Goal: Navigation & Orientation: Find specific page/section

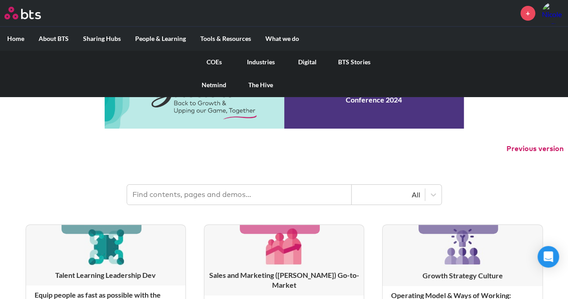
click at [213, 60] on link "COEs" at bounding box center [214, 61] width 47 height 23
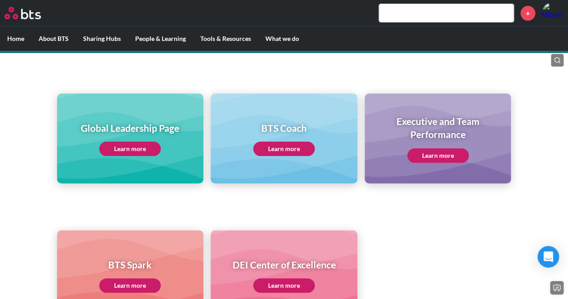
scroll to position [90, 0]
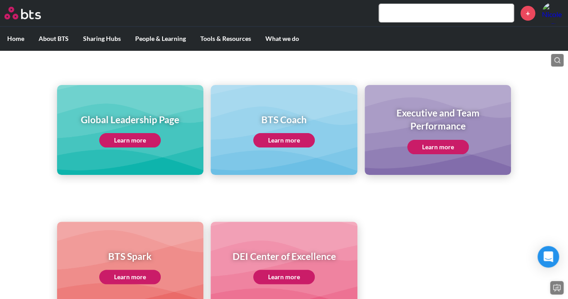
click at [145, 140] on link "Learn more" at bounding box center [130, 140] width 62 height 14
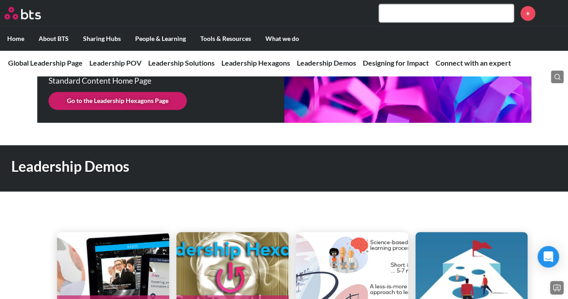
scroll to position [2246, 0]
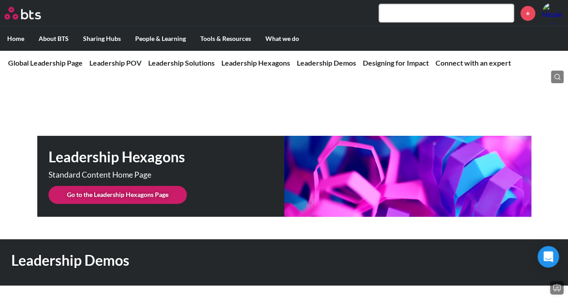
click at [131, 186] on link "Go to the Leadership Hexagons Page" at bounding box center [118, 195] width 138 height 18
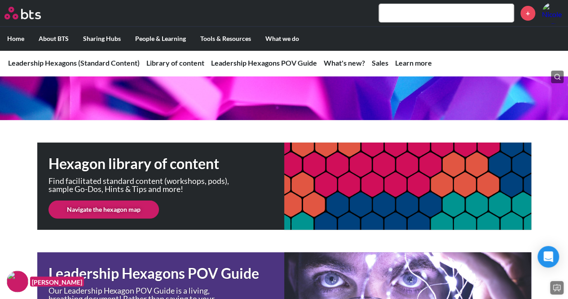
scroll to position [180, 0]
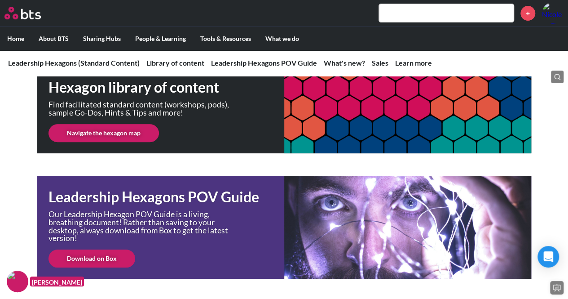
click at [122, 133] on link "Navigate the hexagon map" at bounding box center [104, 133] width 111 height 18
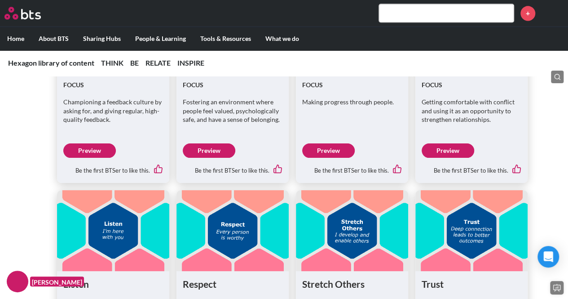
scroll to position [2291, 0]
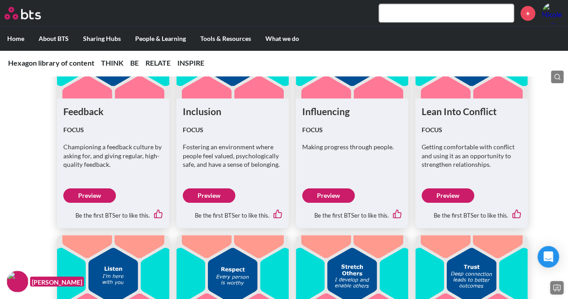
click at [452, 194] on link "Preview" at bounding box center [448, 195] width 53 height 14
